Goal: Task Accomplishment & Management: Manage account settings

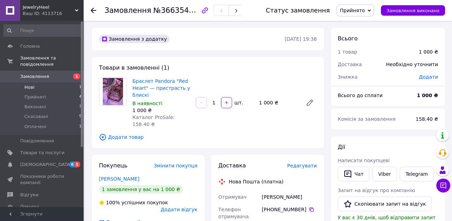
click at [30, 84] on span "Нові" at bounding box center [29, 87] width 10 height 6
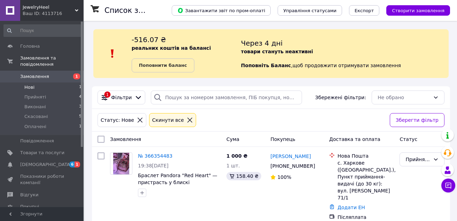
click at [187, 119] on icon at bounding box center [190, 120] width 6 height 6
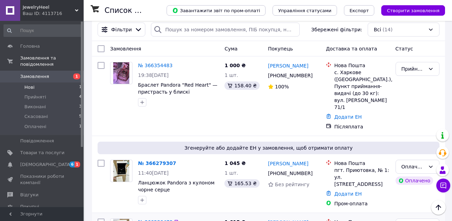
scroll to position [139, 0]
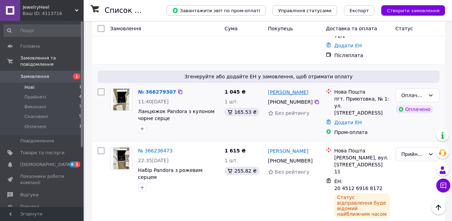
drag, startPoint x: 307, startPoint y: 79, endPoint x: 278, endPoint y: 80, distance: 29.6
click at [278, 88] on div "[PERSON_NAME]" at bounding box center [294, 92] width 54 height 9
copy link "Колесніков"
click at [417, 92] on div "Оплачено" at bounding box center [413, 96] width 24 height 8
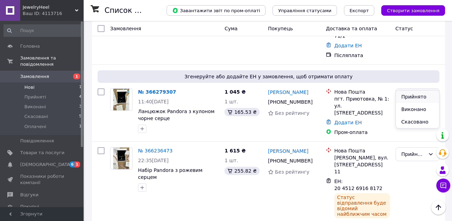
click at [408, 95] on li "Прийнято" at bounding box center [417, 97] width 43 height 13
click at [344, 120] on link "Додати ЕН" at bounding box center [348, 123] width 28 height 6
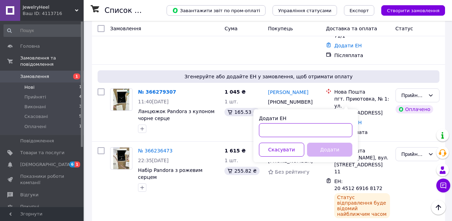
click at [302, 132] on input "Додати ЕН" at bounding box center [305, 130] width 93 height 14
paste input "20451230905922"
type input "20451230905922"
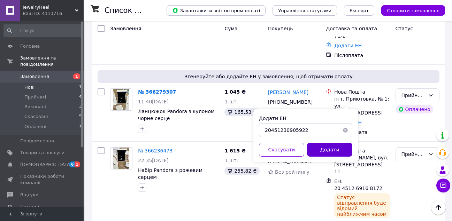
click at [320, 147] on button "Додати" at bounding box center [329, 150] width 45 height 14
click at [282, 154] on button "Скасувати" at bounding box center [281, 150] width 45 height 14
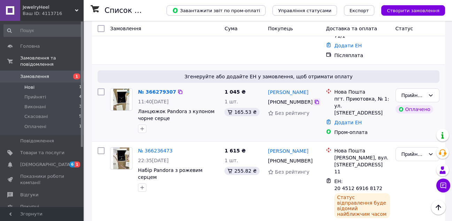
click at [314, 99] on icon at bounding box center [317, 102] width 6 height 6
drag, startPoint x: 343, startPoint y: 86, endPoint x: 364, endPoint y: 88, distance: 20.6
click at [364, 95] on div "пгт. Приютовка, № 1: ул. Октябрьская, 8" at bounding box center [361, 105] width 55 height 21
click at [348, 120] on link "Додати ЕН" at bounding box center [348, 123] width 28 height 6
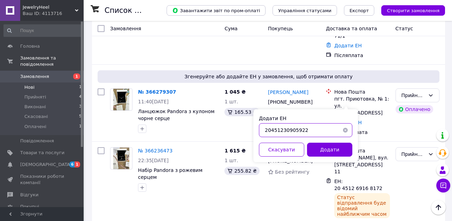
click at [307, 125] on input "20451230905922" at bounding box center [305, 130] width 93 height 14
paste input "69277125"
type input "20451269277125"
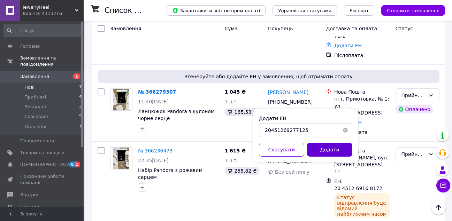
click at [322, 149] on button "Додати" at bounding box center [329, 150] width 45 height 14
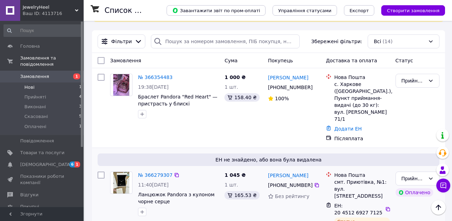
scroll to position [35, 0]
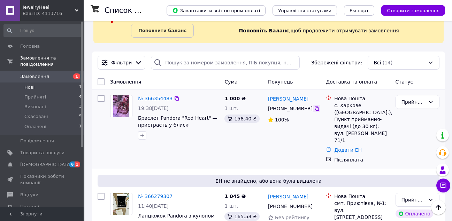
click at [314, 109] on icon at bounding box center [317, 109] width 6 height 6
click at [343, 147] on link "Додати ЕН" at bounding box center [348, 150] width 28 height 6
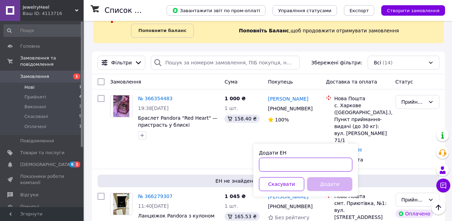
click at [283, 167] on input "Додати ЕН" at bounding box center [305, 165] width 93 height 14
paste input "20451269277455"
type input "20451269277455"
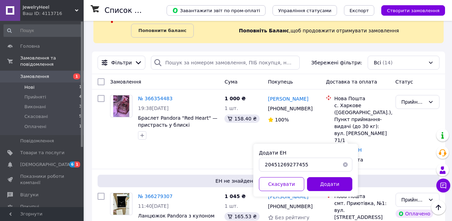
click at [339, 195] on div "Додати ЕН 20451269277455 Скасувати Додати" at bounding box center [305, 170] width 105 height 53
click at [330, 181] on button "Додати" at bounding box center [329, 184] width 45 height 14
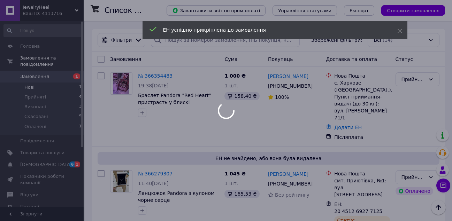
scroll to position [70, 0]
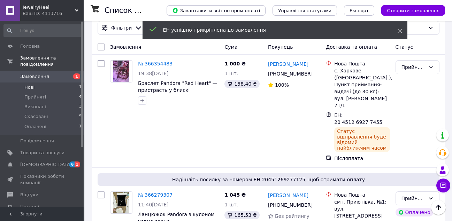
click at [401, 29] on icon at bounding box center [399, 31] width 5 height 5
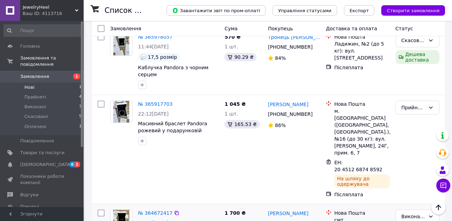
scroll to position [534, 0]
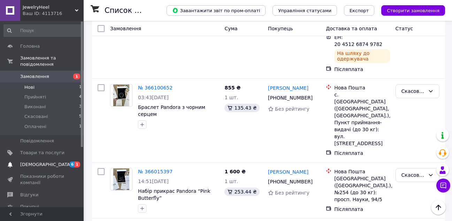
click at [37, 163] on link "Сповіщення 6 1" at bounding box center [43, 165] width 86 height 12
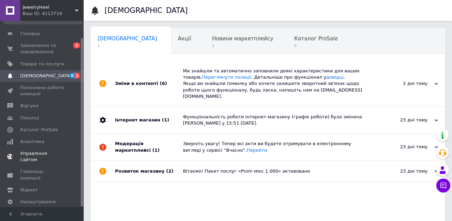
scroll to position [19, 0]
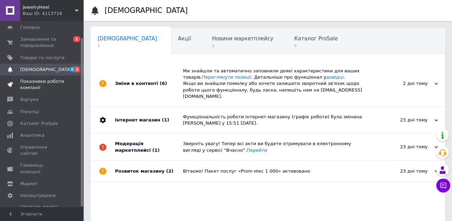
click at [39, 86] on span "Показники роботи компанії" at bounding box center [42, 84] width 44 height 13
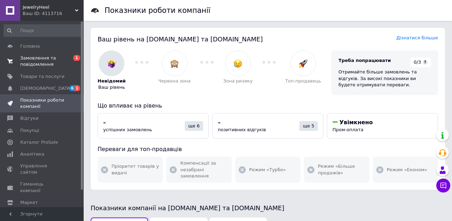
click at [58, 63] on span "Замовлення та повідомлення" at bounding box center [42, 61] width 44 height 13
